Goal: Task Accomplishment & Management: Manage account settings

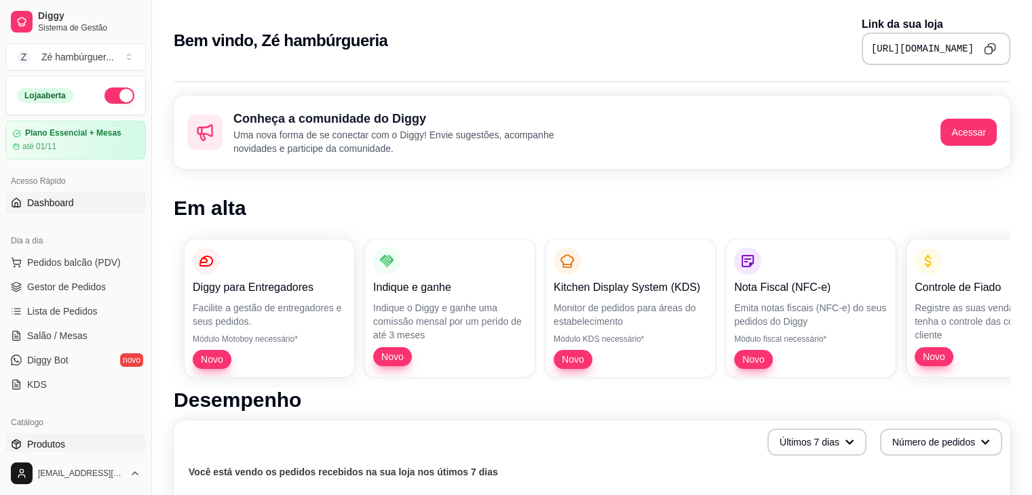
click at [73, 441] on link "Produtos" at bounding box center [75, 445] width 140 height 22
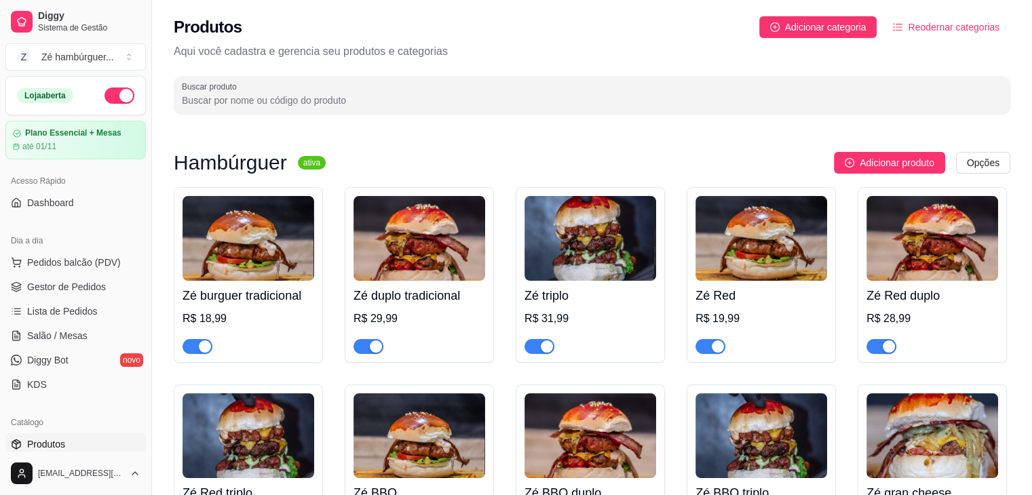
click at [281, 231] on img at bounding box center [249, 238] width 132 height 85
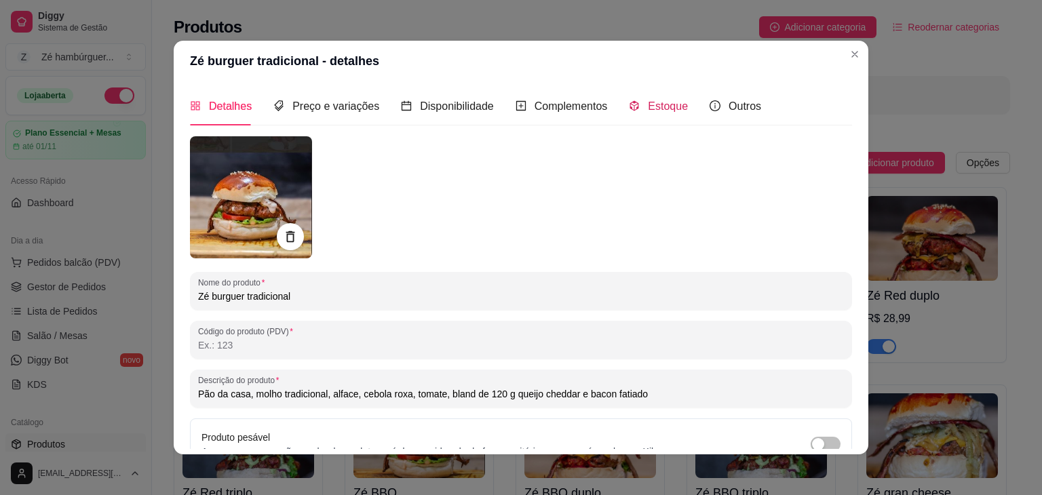
click at [648, 104] on span "Estoque" at bounding box center [668, 106] width 40 height 12
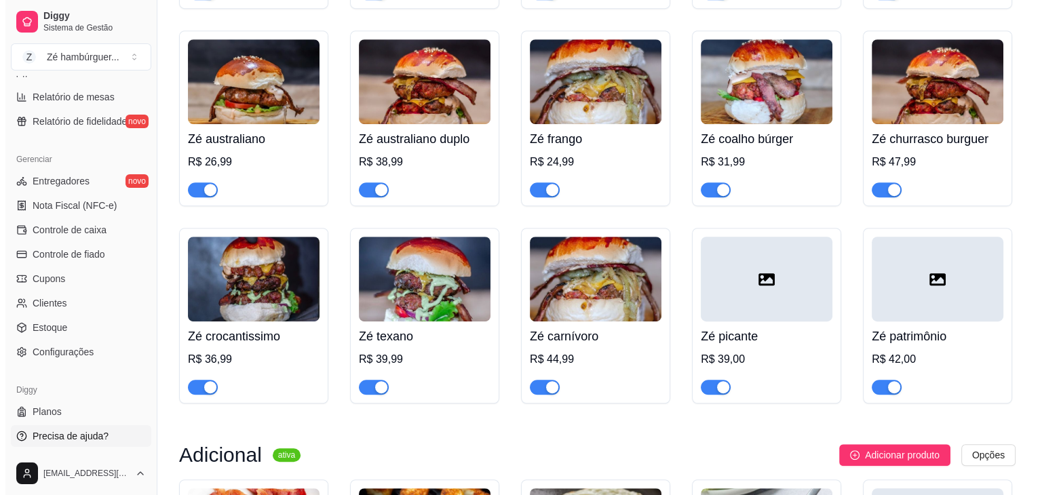
scroll to position [870, 0]
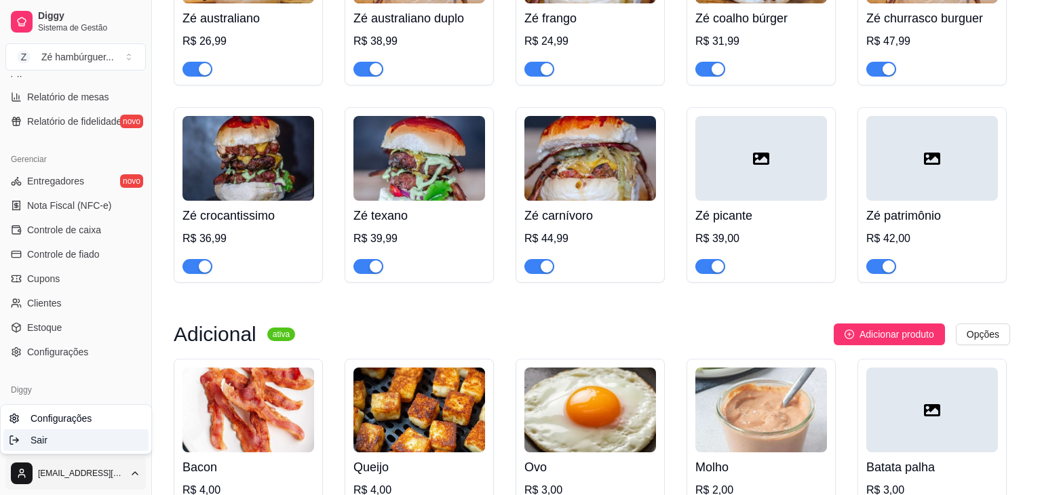
click at [68, 445] on div "Sair" at bounding box center [75, 441] width 145 height 22
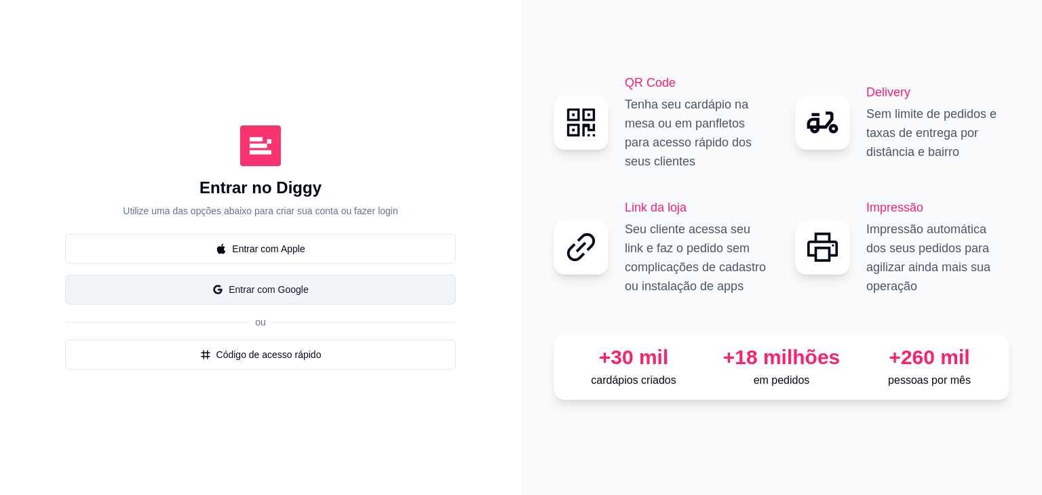
click at [209, 297] on button "Entrar com Google" at bounding box center [260, 290] width 391 height 30
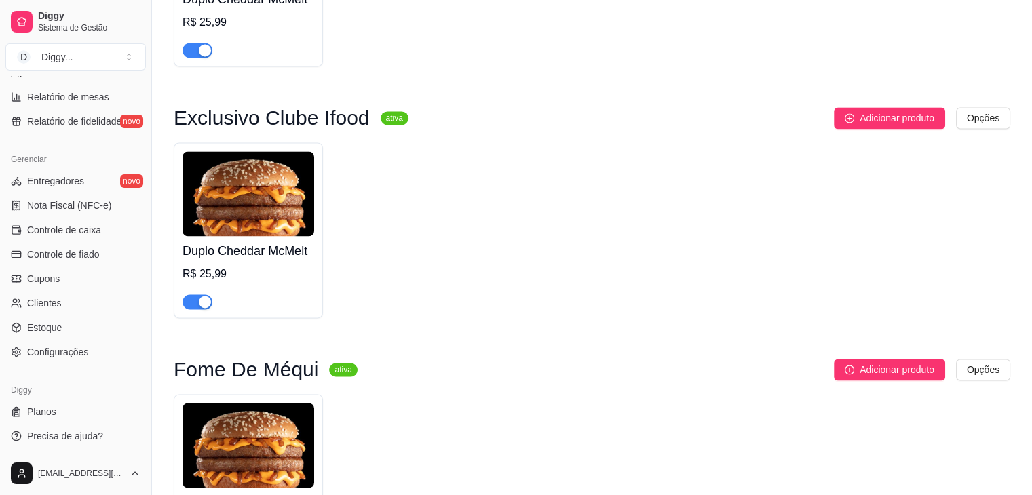
scroll to position [7679, 0]
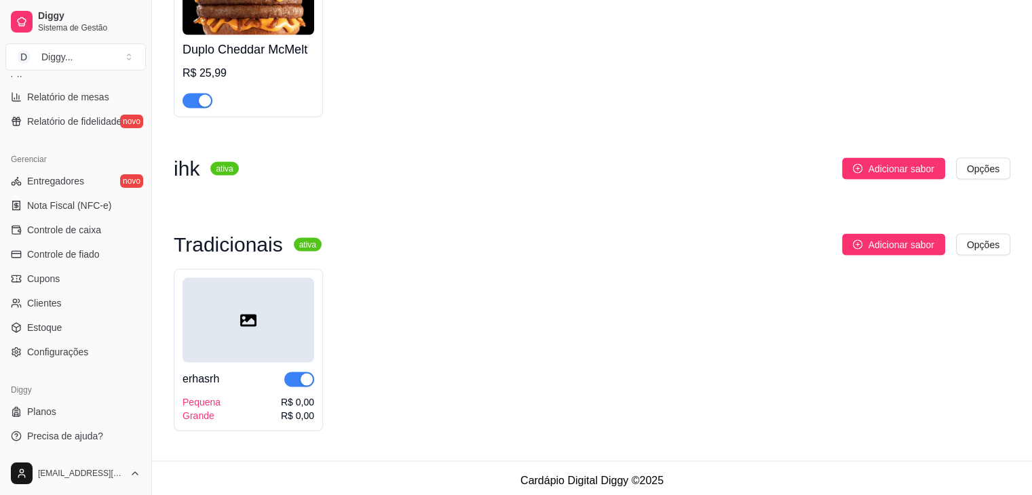
click at [257, 304] on div at bounding box center [249, 320] width 132 height 85
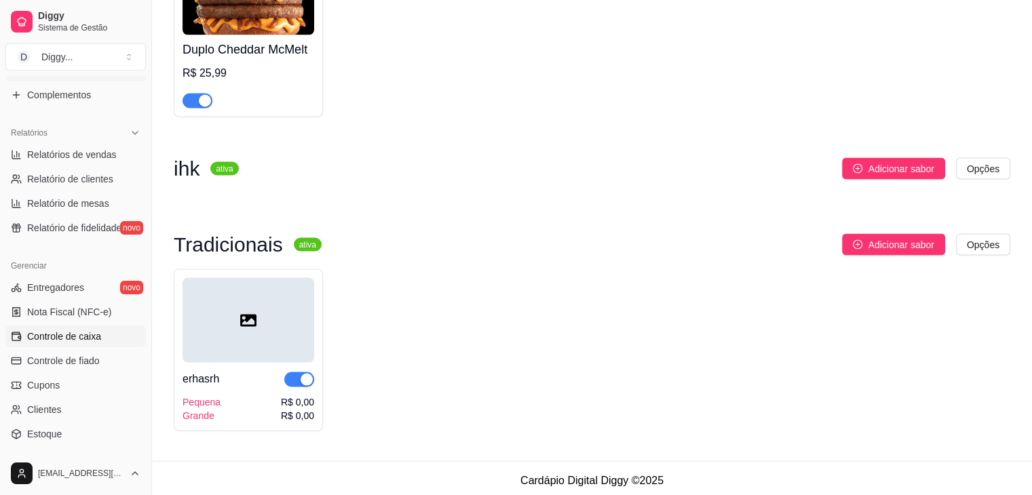
scroll to position [372, 0]
click at [69, 426] on link "Estoque" at bounding box center [75, 437] width 140 height 22
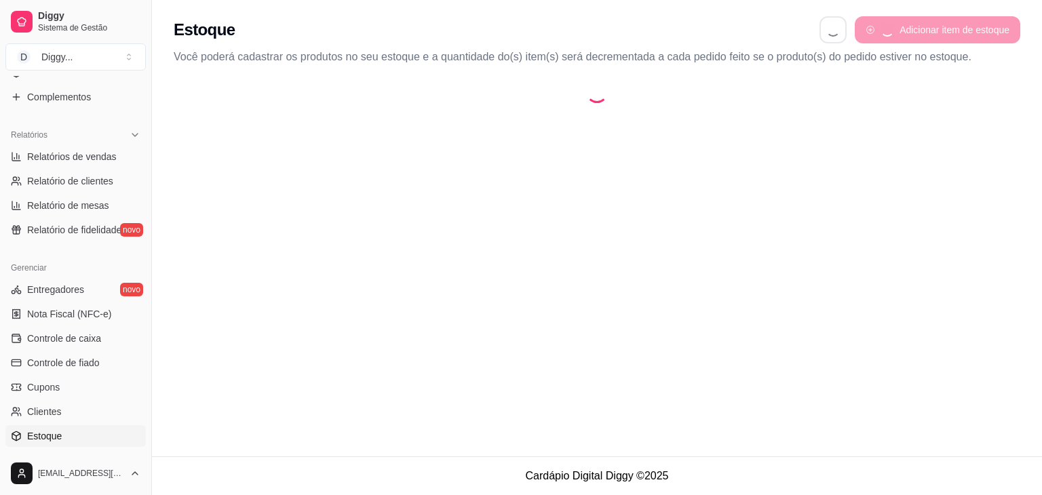
select select "QUANTITY_ORDER"
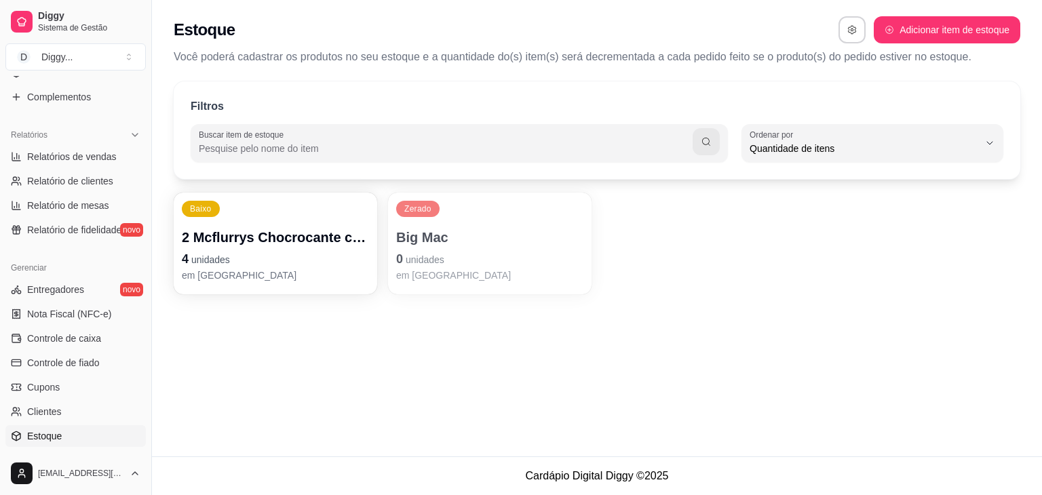
scroll to position [13, 0]
click at [987, 20] on button "Adicionar item de estoque" at bounding box center [947, 29] width 147 height 27
select select "UN"
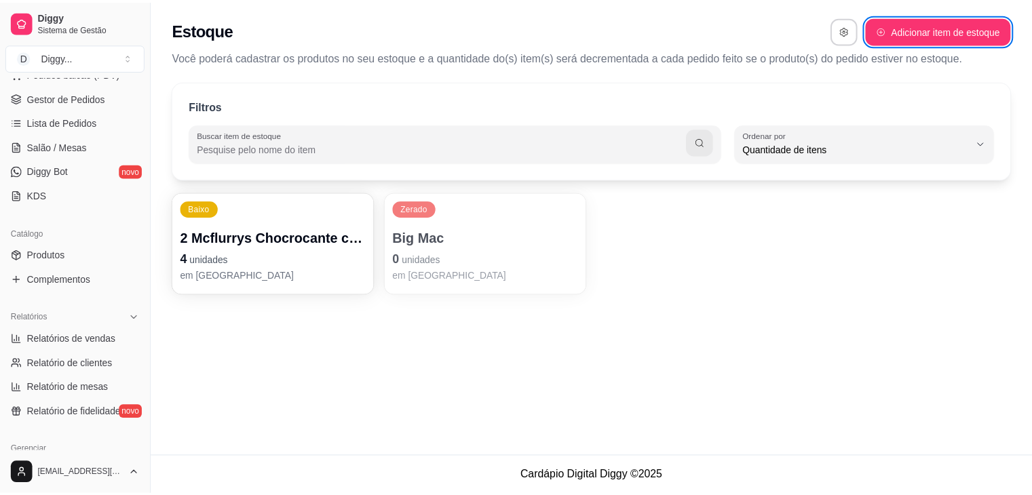
scroll to position [187, 0]
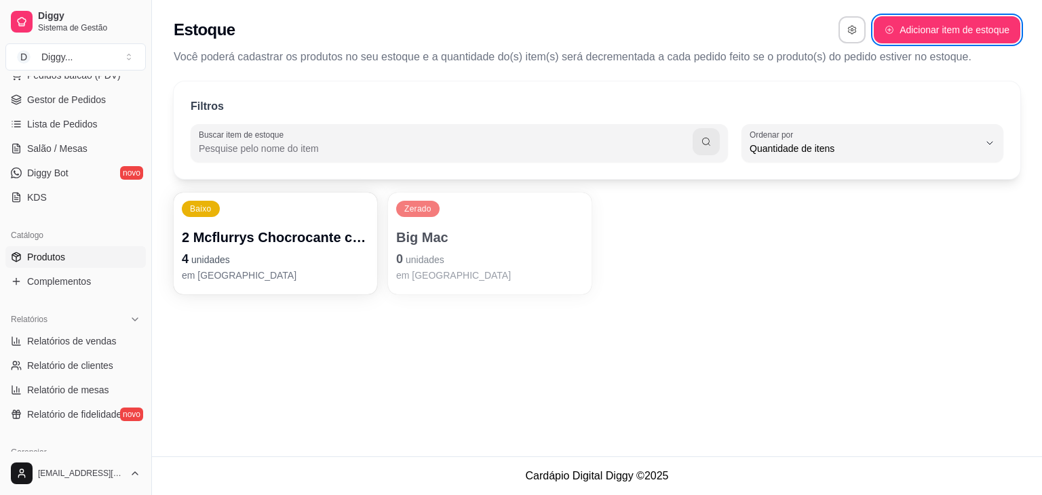
click at [73, 253] on link "Produtos" at bounding box center [75, 257] width 140 height 22
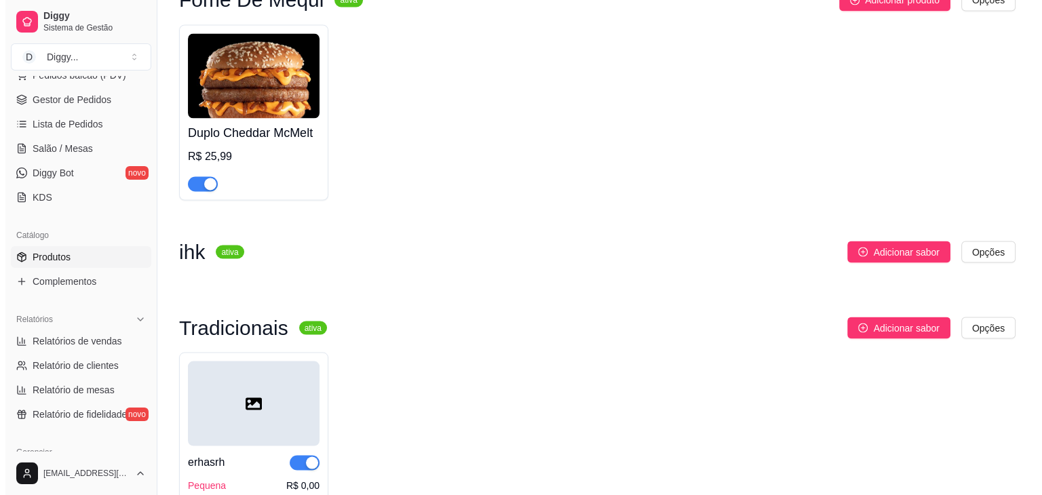
scroll to position [7679, 0]
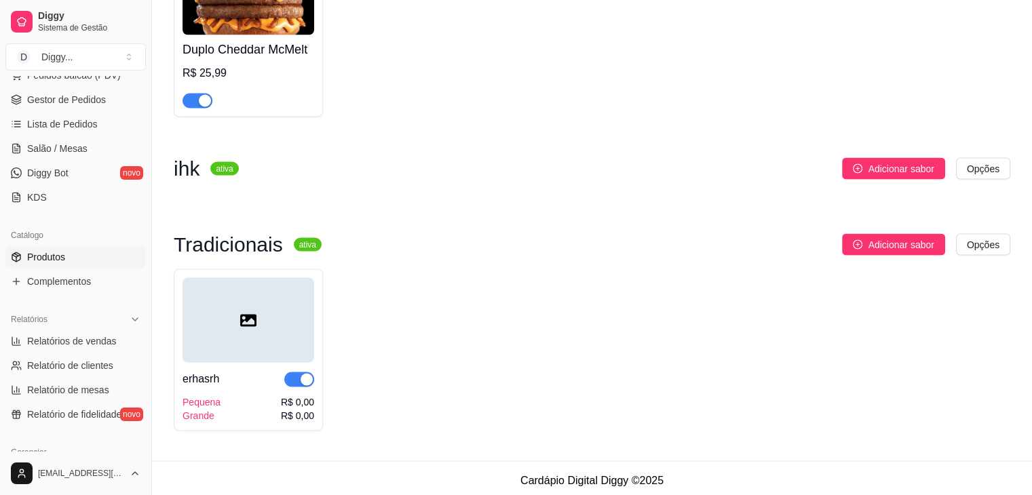
click at [277, 313] on div at bounding box center [249, 320] width 132 height 85
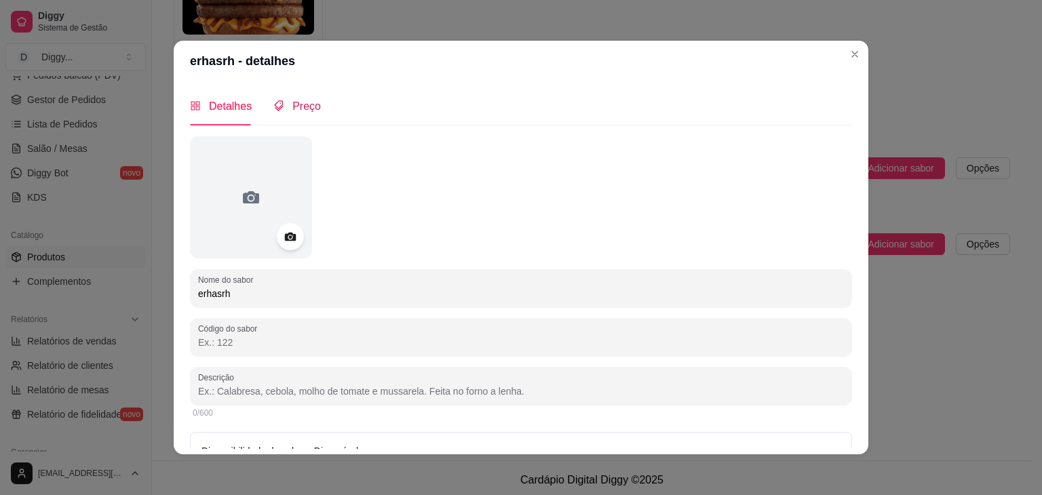
click at [299, 112] on span "Preço" at bounding box center [307, 106] width 29 height 12
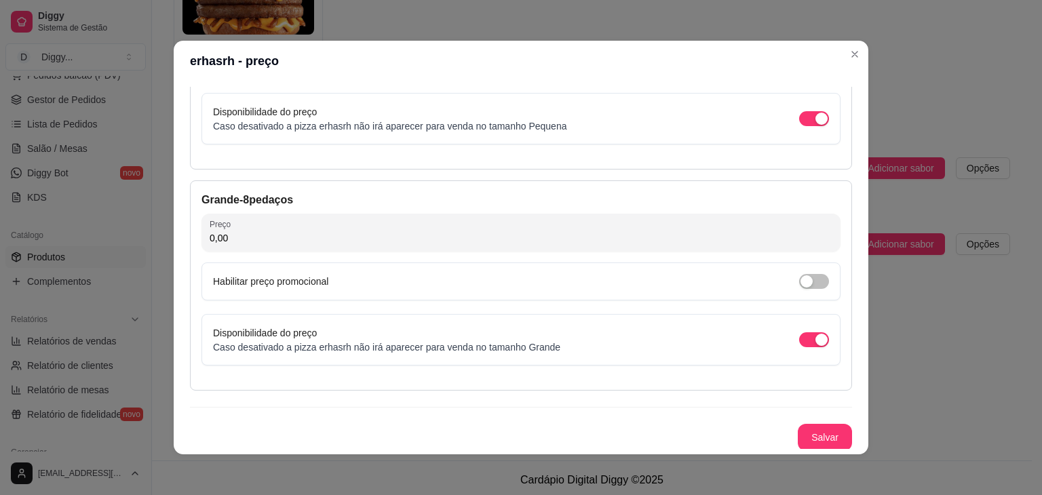
scroll to position [0, 0]
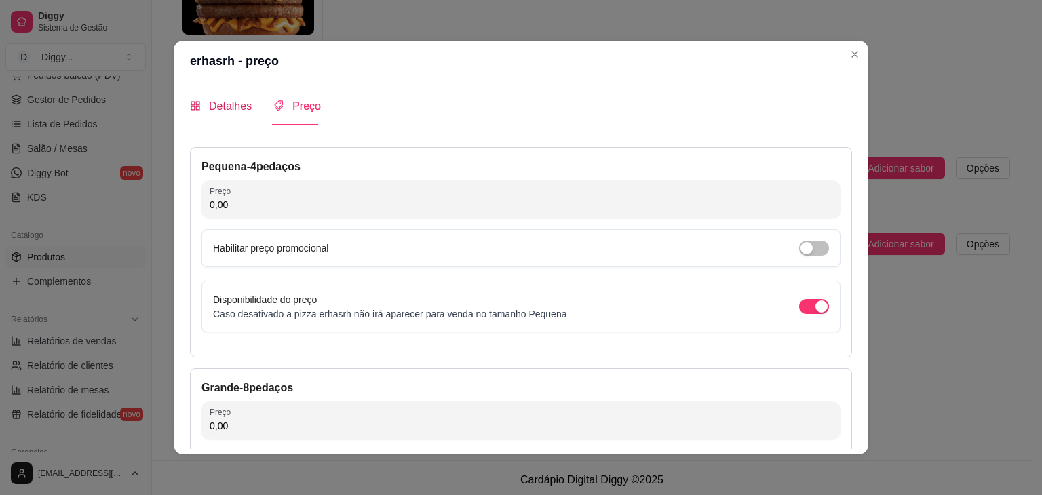
click at [235, 111] on span "Detalhes" at bounding box center [230, 106] width 43 height 12
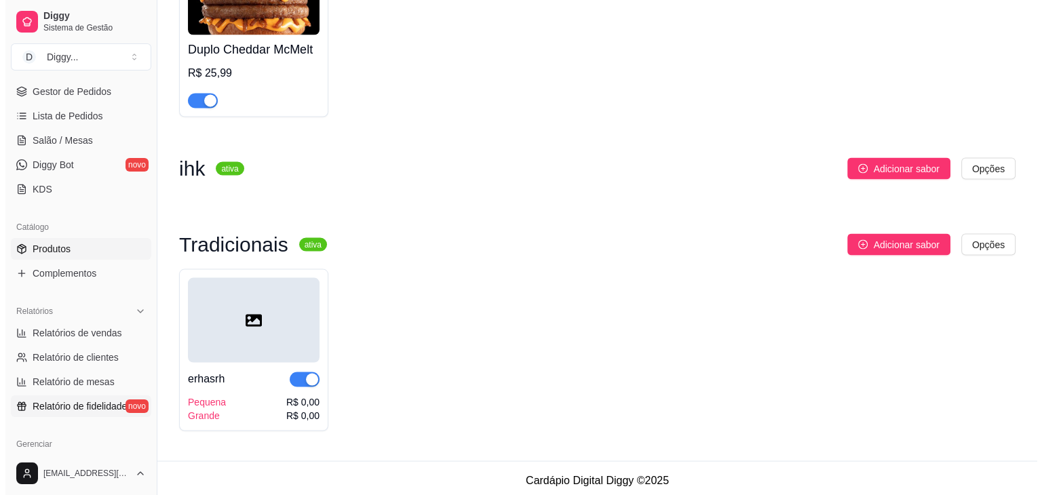
scroll to position [190, 0]
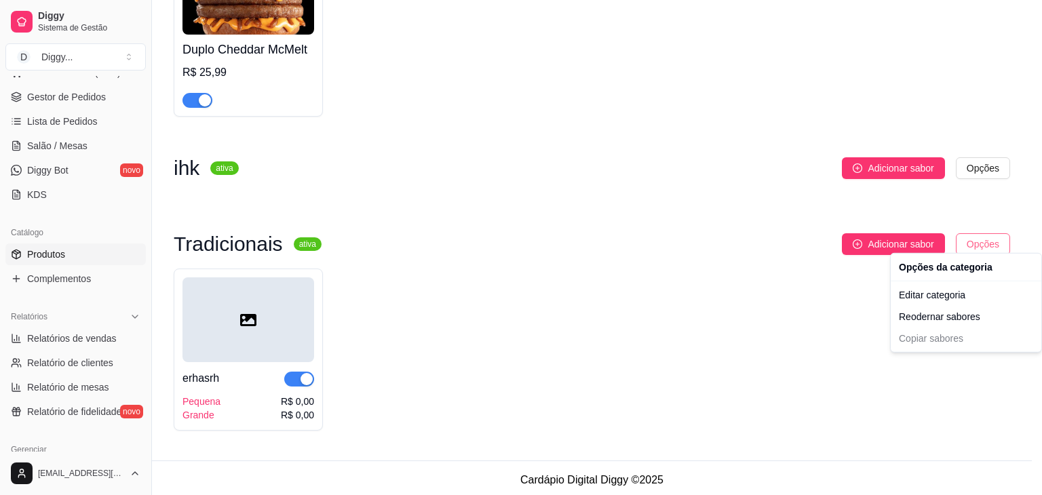
click at [942, 286] on div "Editar categoria" at bounding box center [966, 295] width 145 height 22
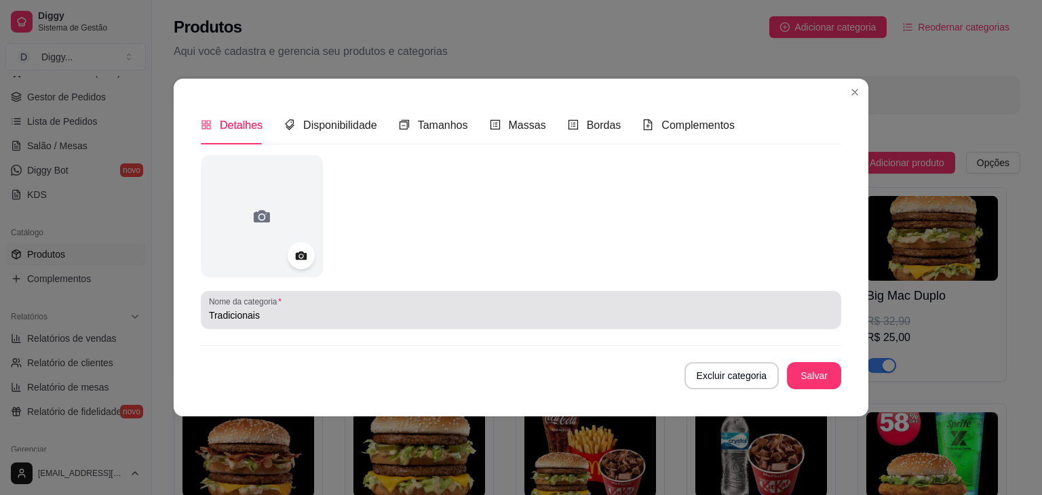
scroll to position [7671, 0]
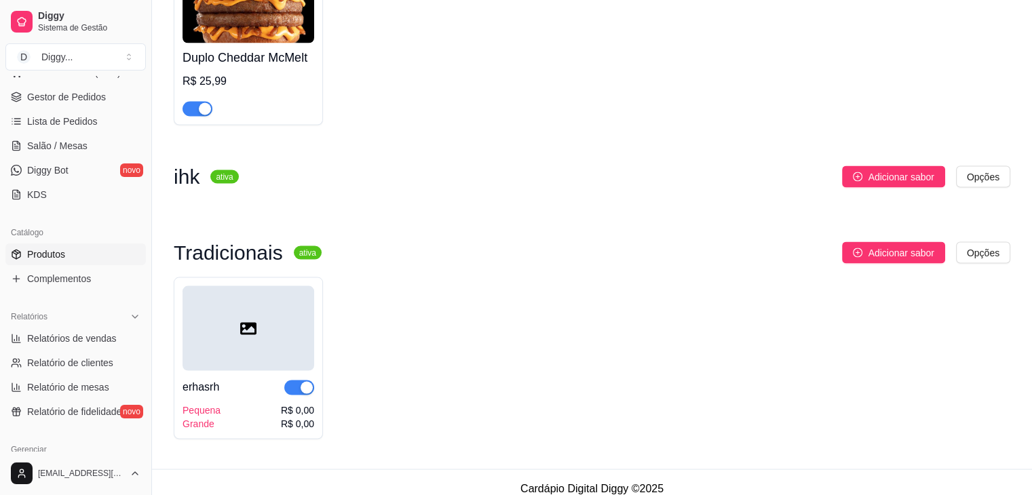
click at [280, 392] on div "erhasrh Pequena Grande R$ 0,00 R$ 0,00" at bounding box center [249, 401] width 132 height 60
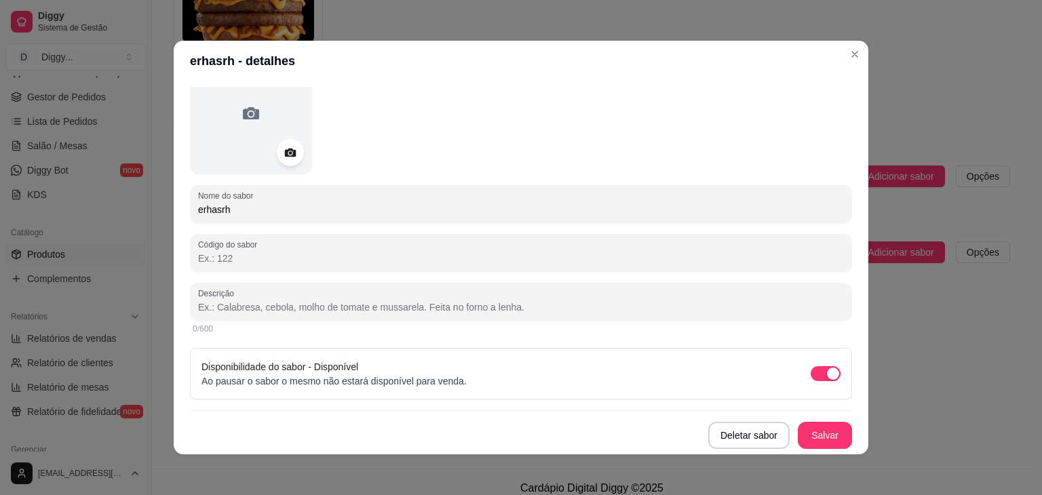
scroll to position [0, 0]
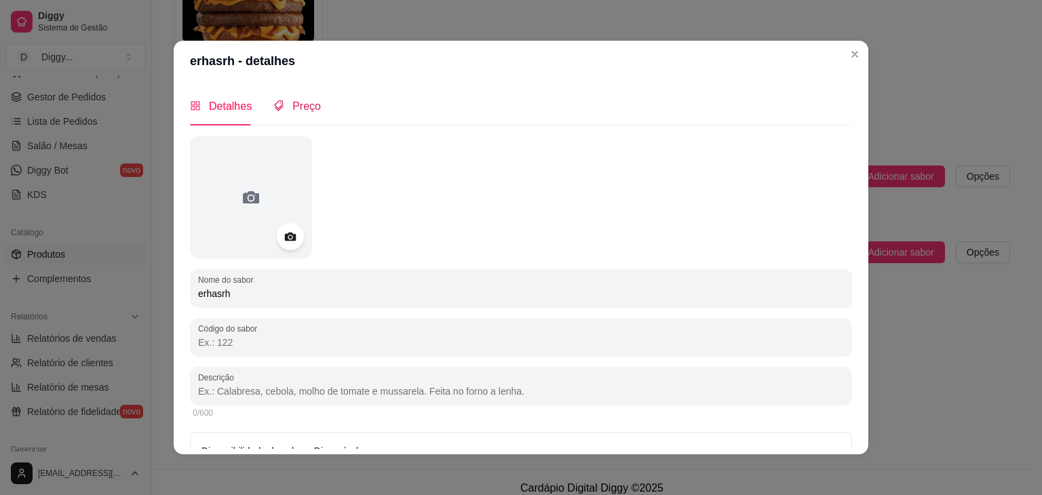
click at [304, 114] on div "Preço" at bounding box center [298, 106] width 48 height 17
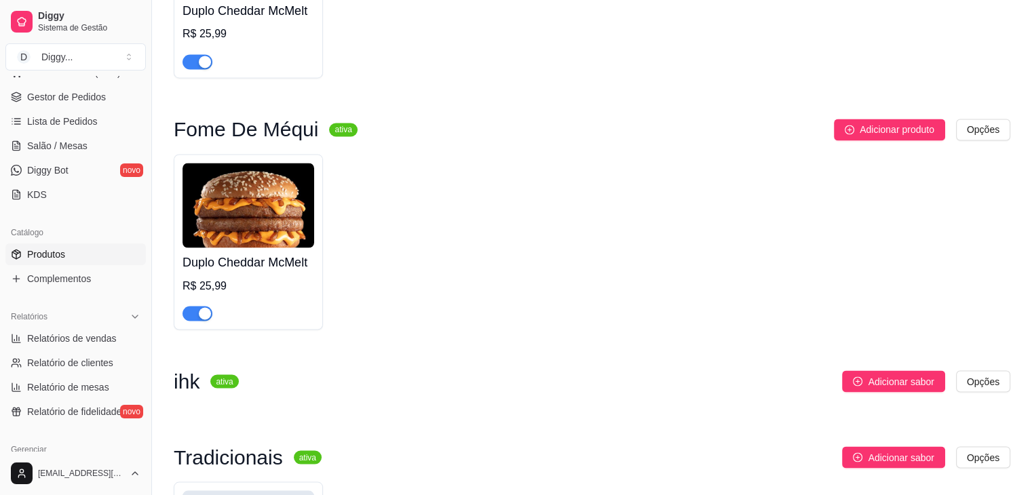
scroll to position [7465, 0]
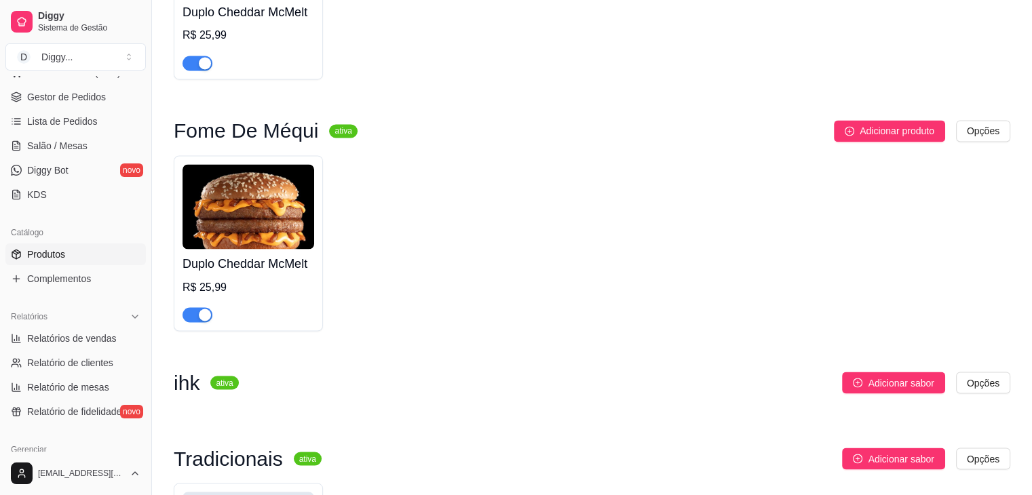
click at [247, 187] on img at bounding box center [249, 206] width 132 height 85
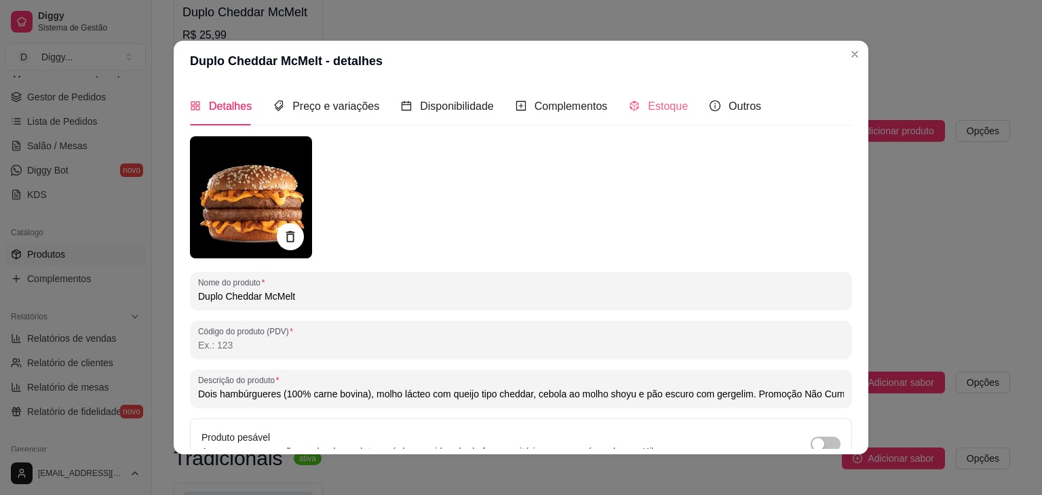
click at [657, 117] on div "Estoque" at bounding box center [658, 106] width 59 height 39
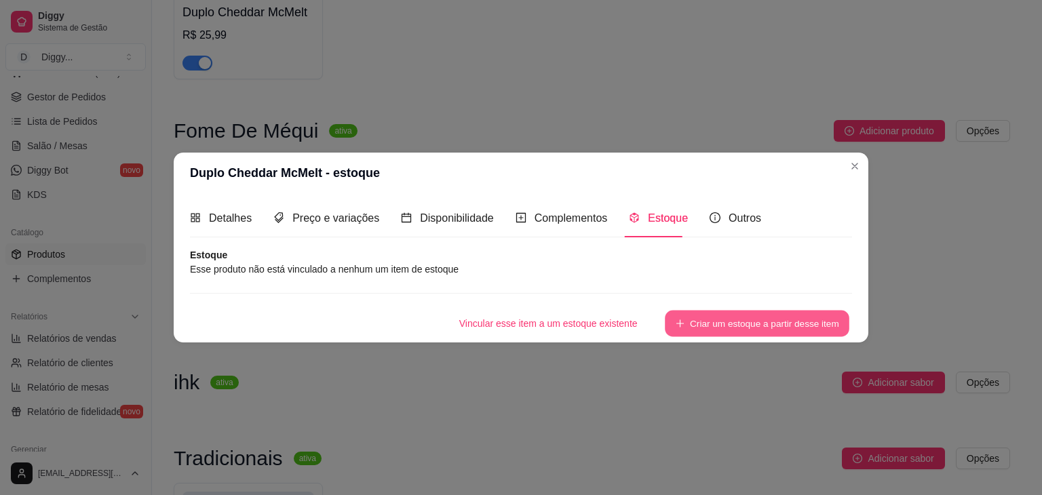
click at [740, 325] on button "Criar um estoque a partir desse item" at bounding box center [757, 324] width 185 height 26
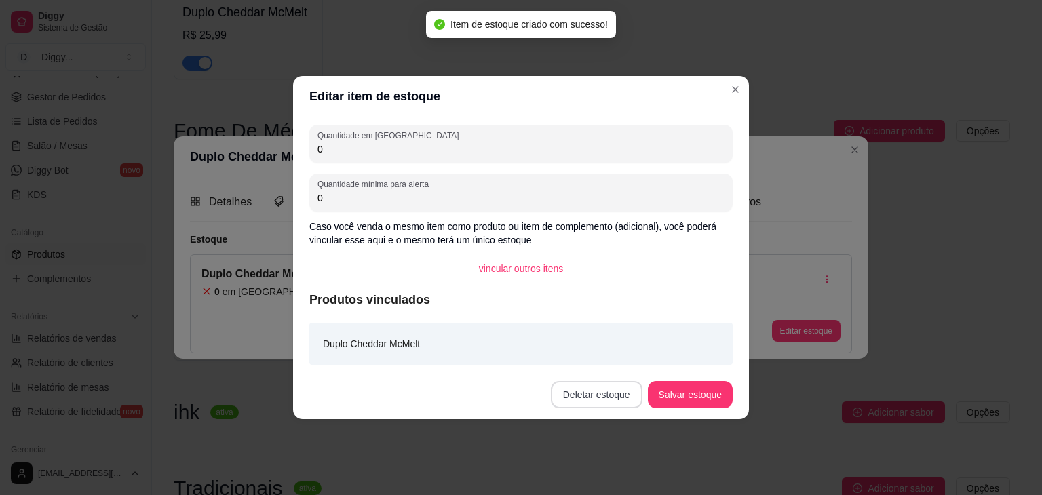
click at [616, 394] on button "Deletar estoque" at bounding box center [597, 394] width 92 height 27
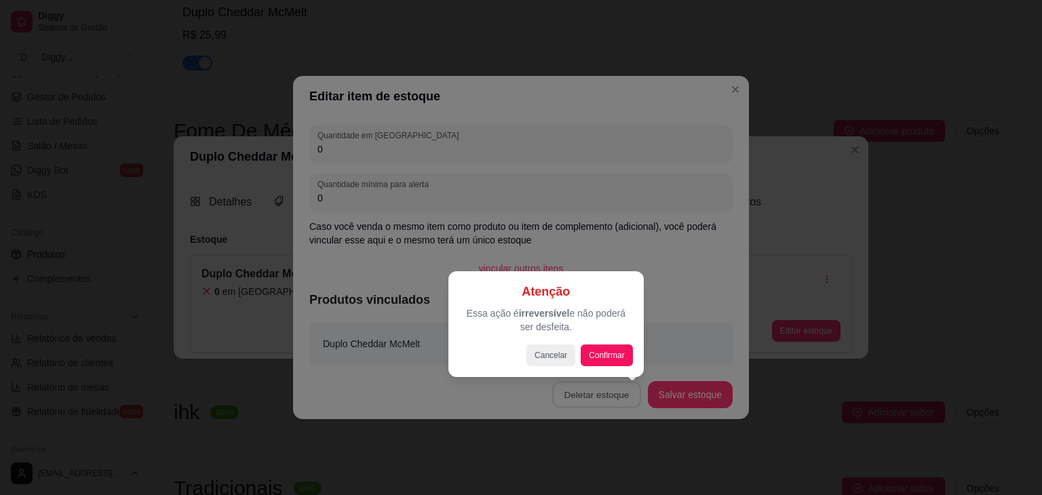
click at [611, 357] on div "Cancelar Confirmar" at bounding box center [546, 356] width 174 height 22
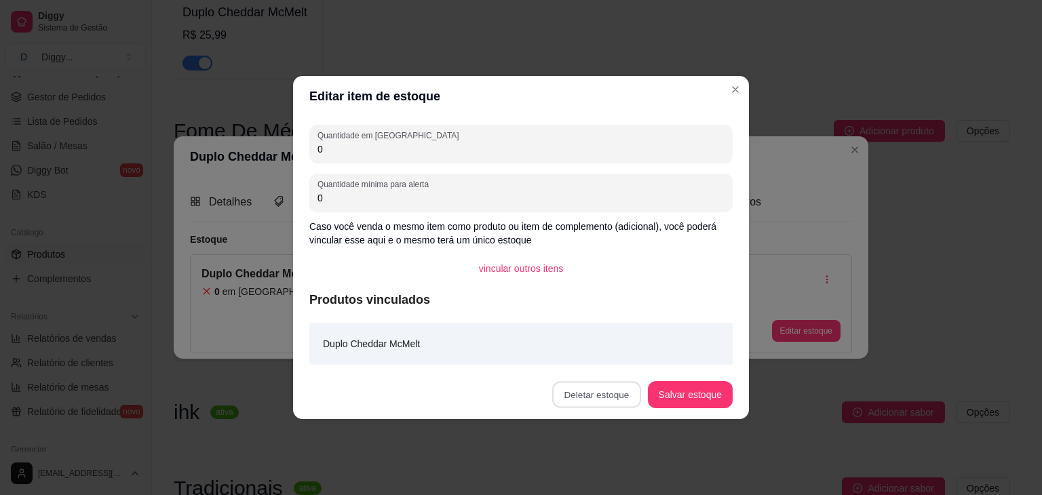
click at [611, 357] on button "Confirmar" at bounding box center [605, 356] width 50 height 21
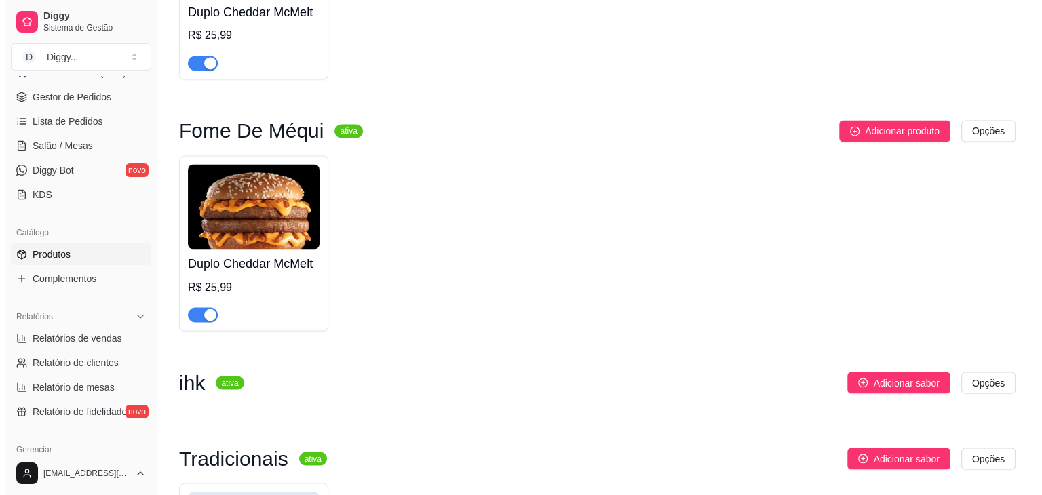
scroll to position [7679, 0]
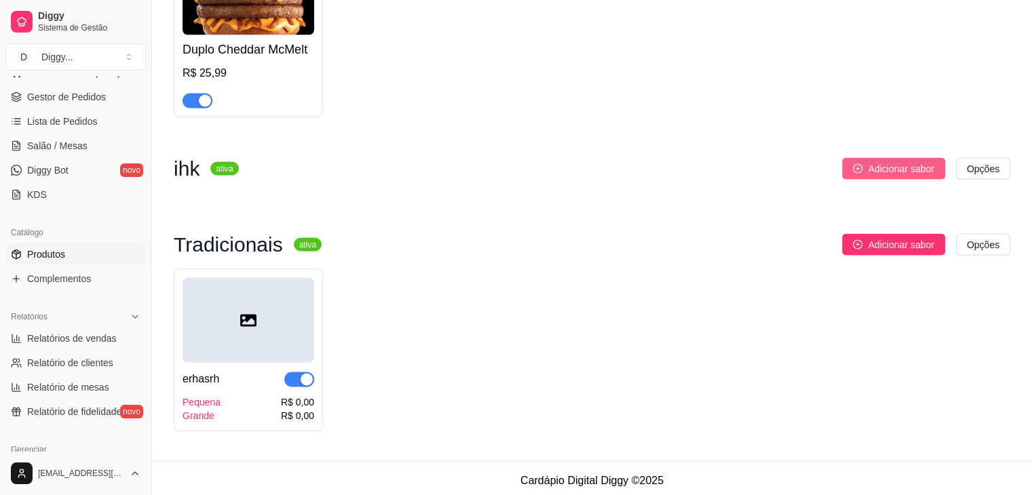
click at [924, 161] on span "Adicionar sabor" at bounding box center [901, 168] width 66 height 15
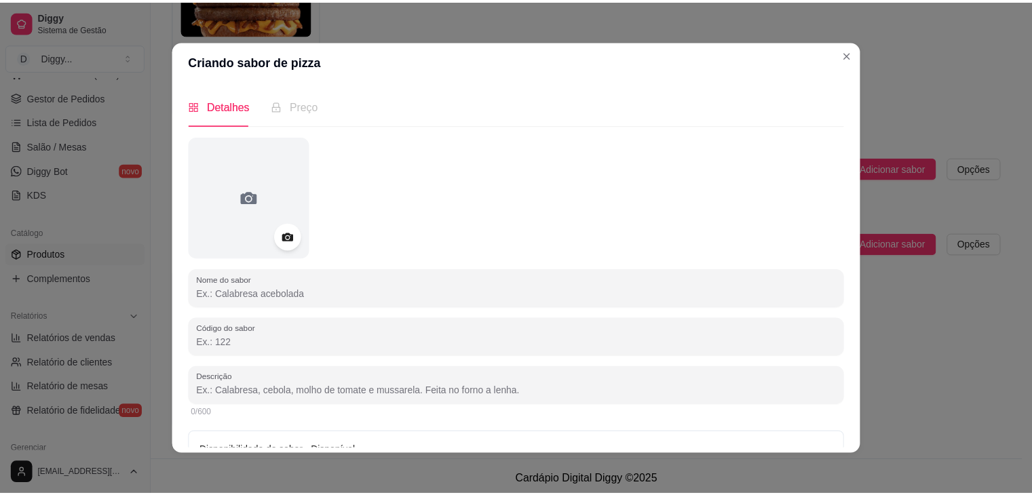
scroll to position [84, 0]
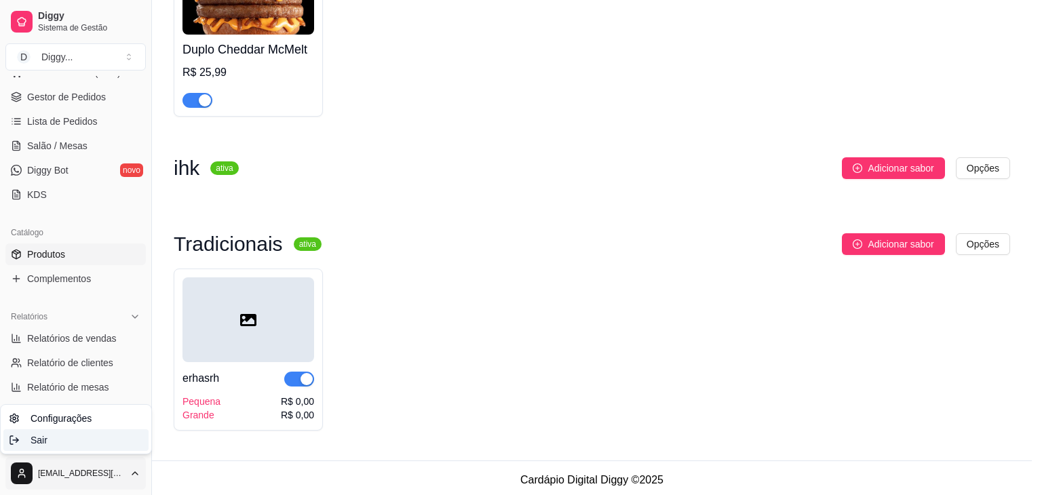
click at [89, 443] on div "Sair" at bounding box center [75, 441] width 145 height 22
